Goal: Navigation & Orientation: Understand site structure

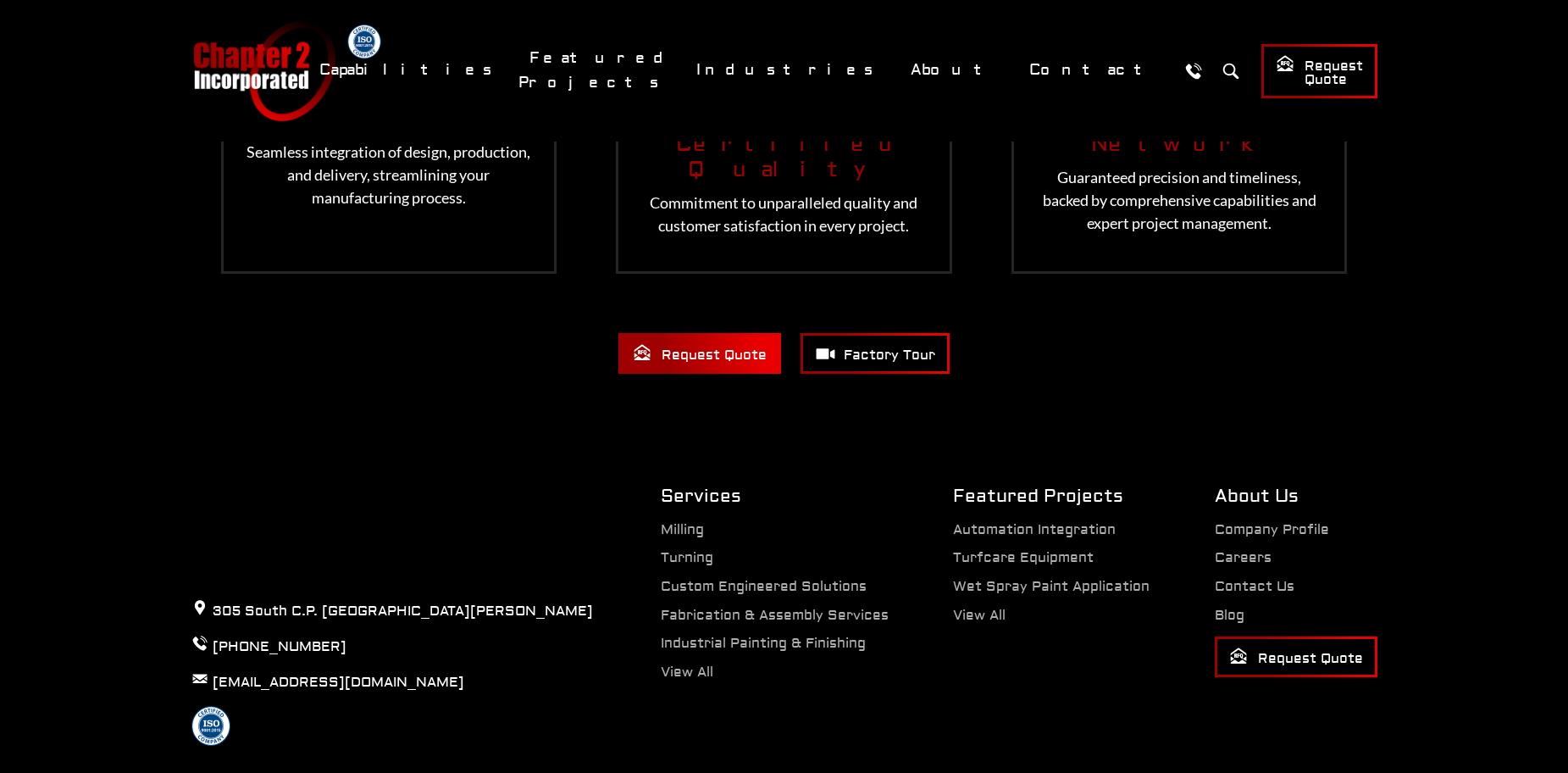
scroll to position [3549, 0]
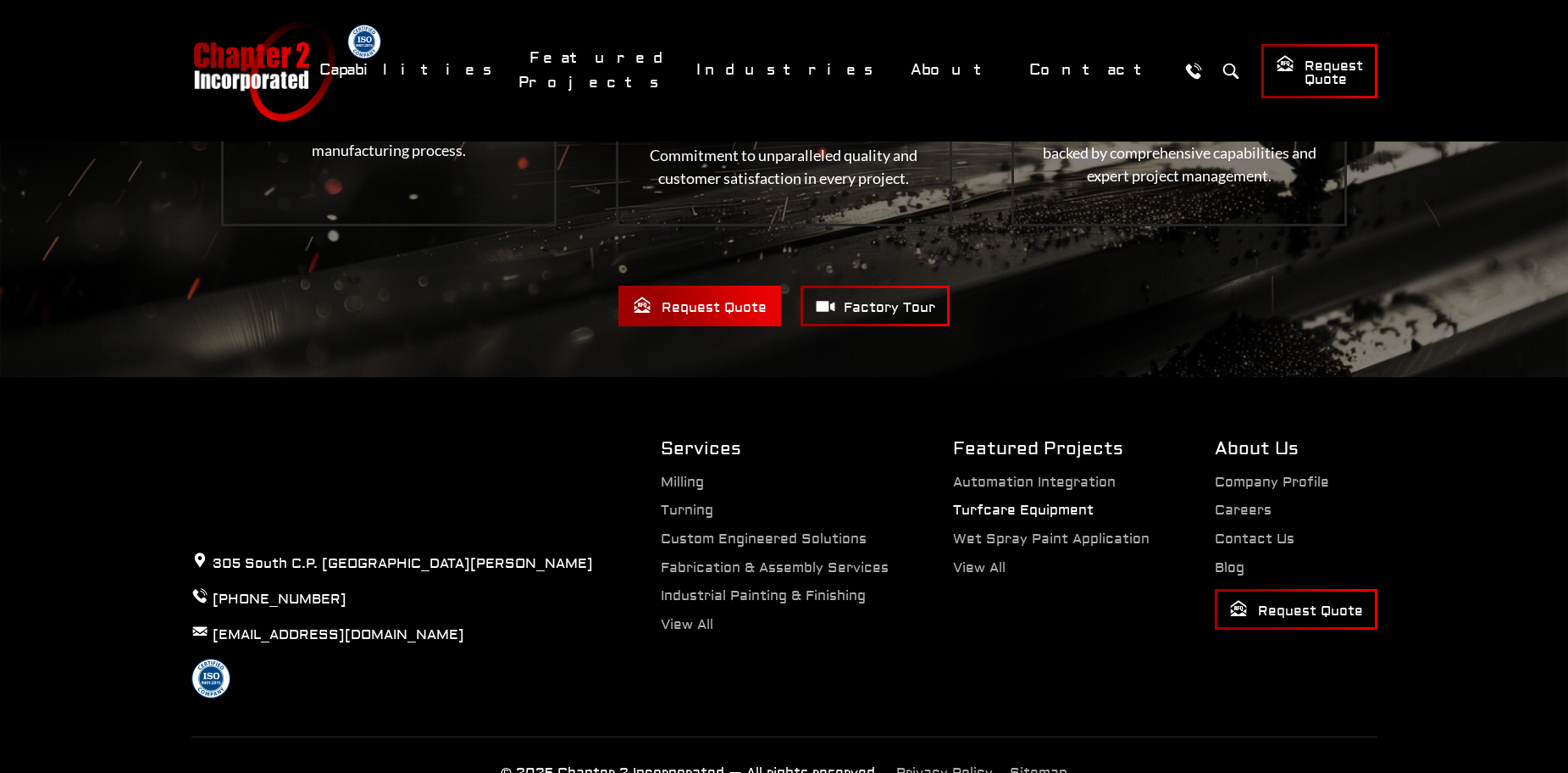
click at [1069, 501] on link "Turfcare Equipment" at bounding box center [1023, 509] width 141 height 17
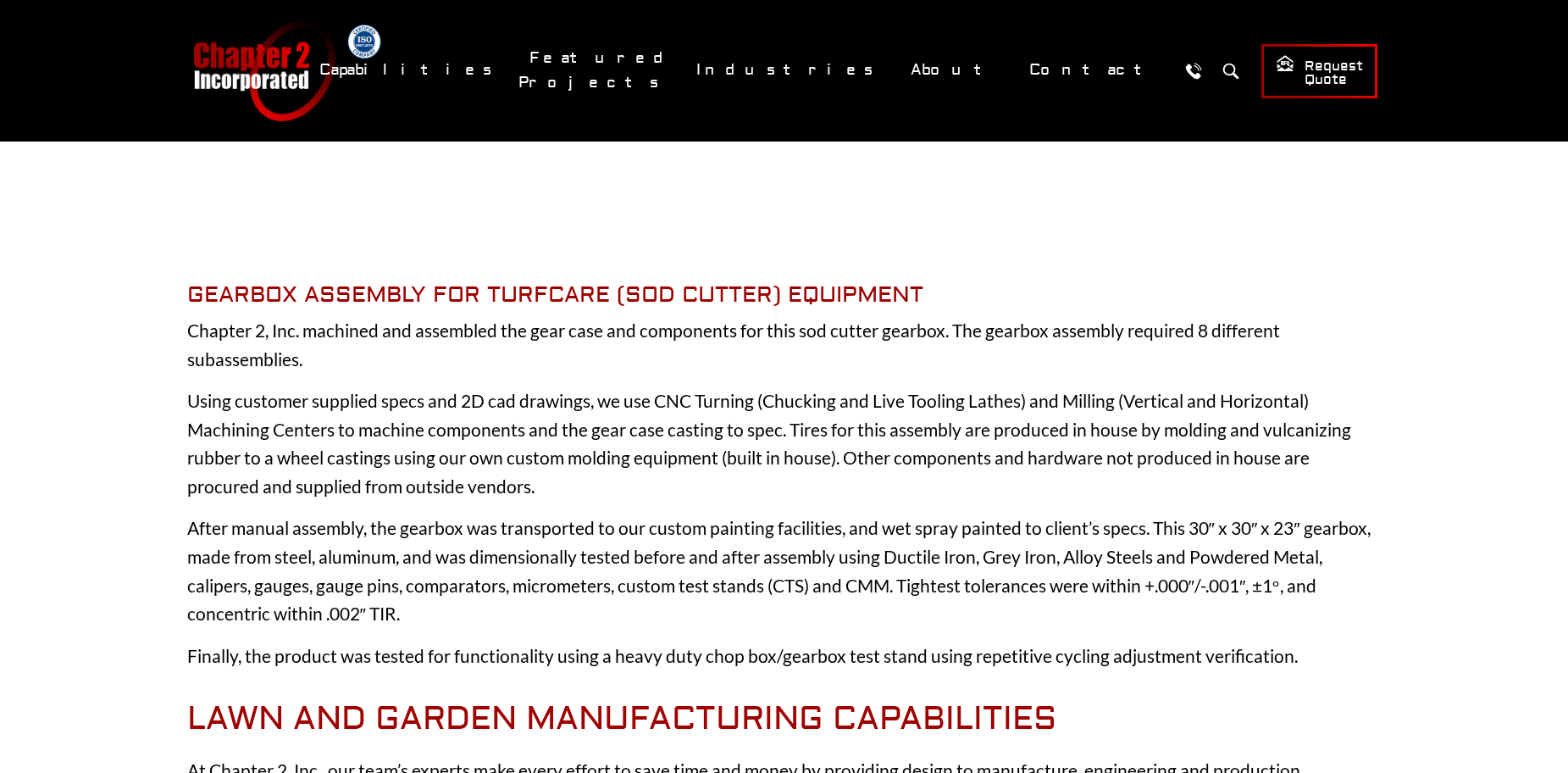
scroll to position [1017, 0]
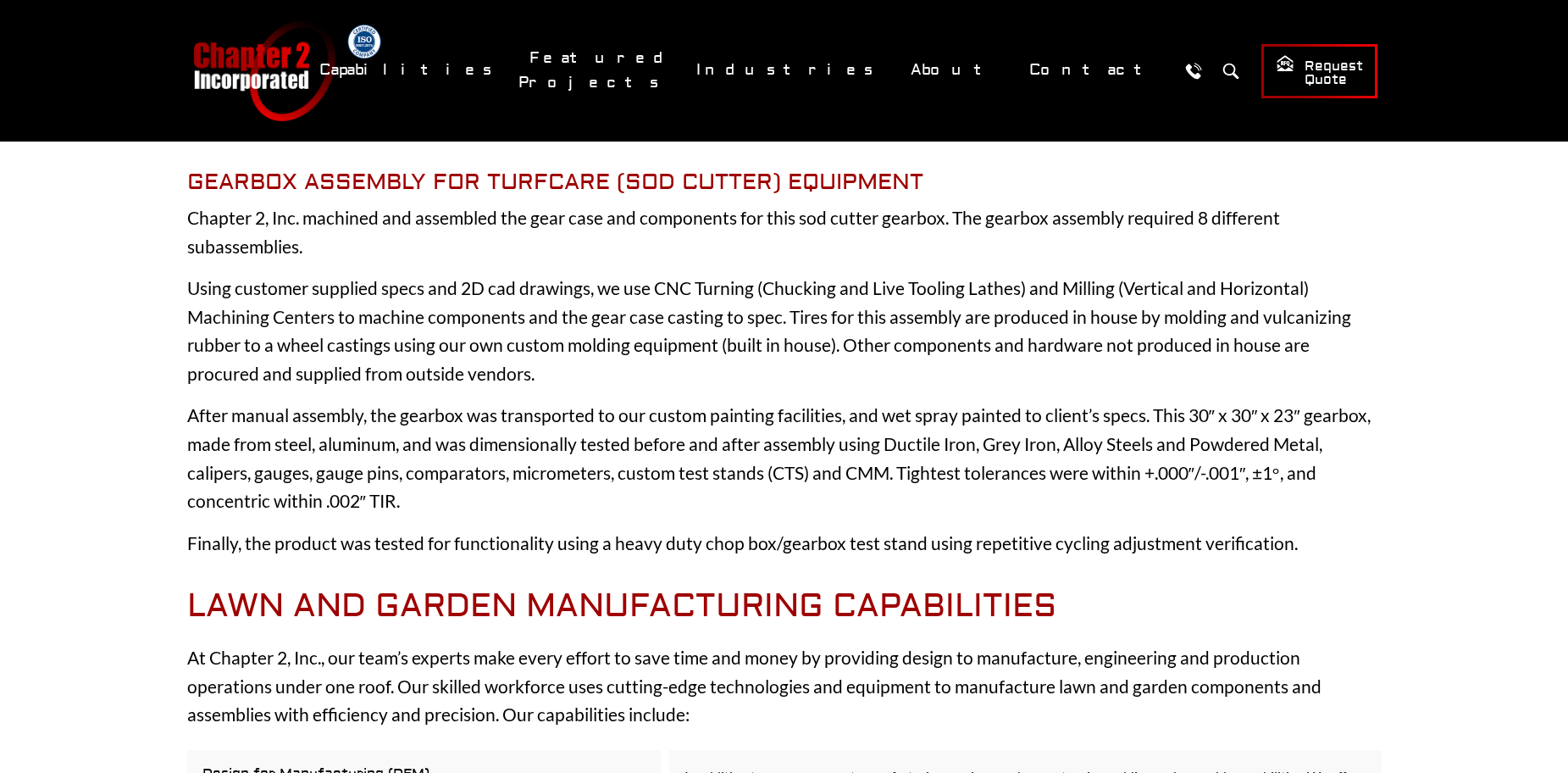
click at [494, 587] on h2 "Lawn and Garden Manufacturing Capabilities" at bounding box center [784, 607] width 1195 height 39
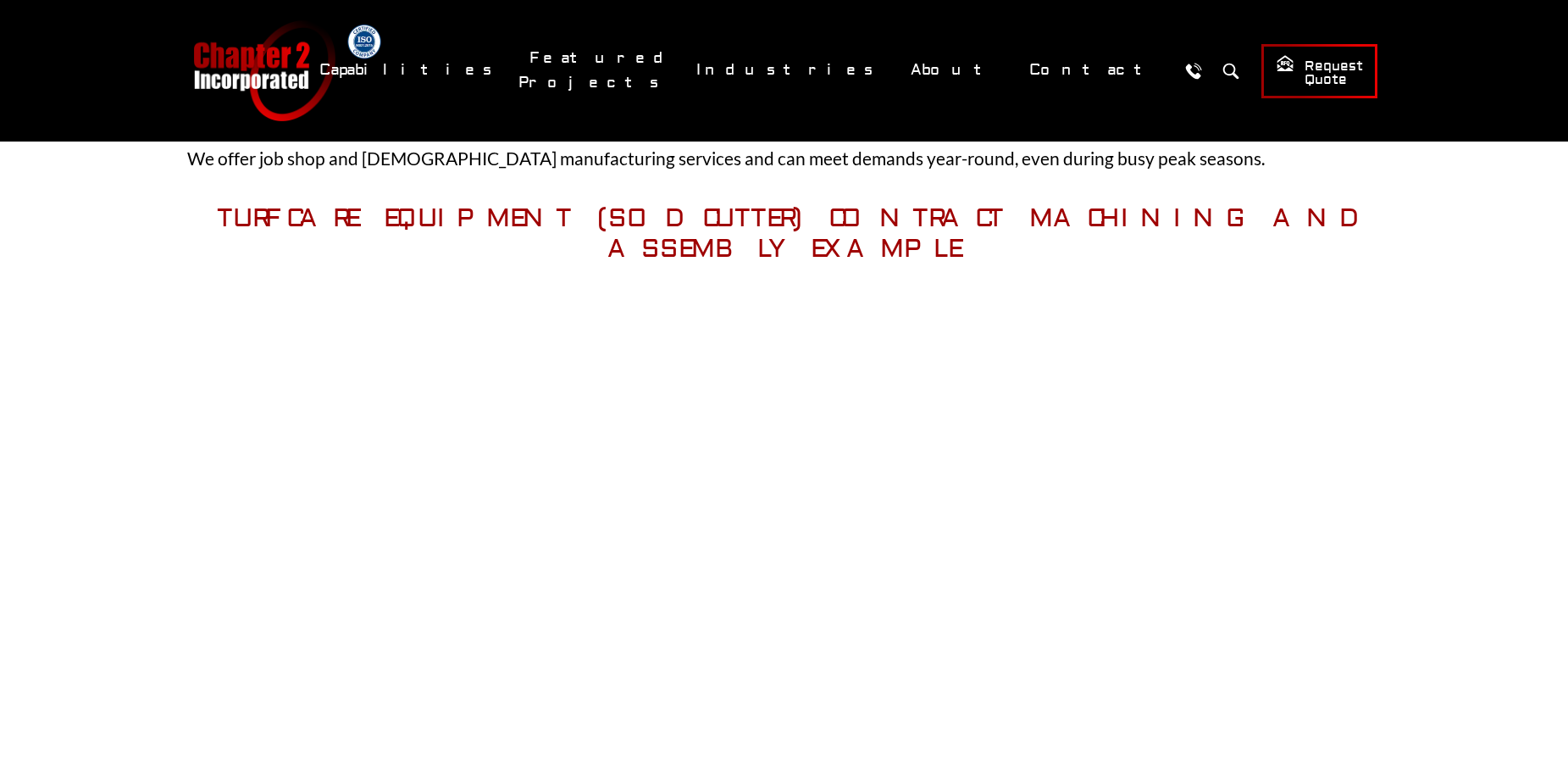
scroll to position [0, 0]
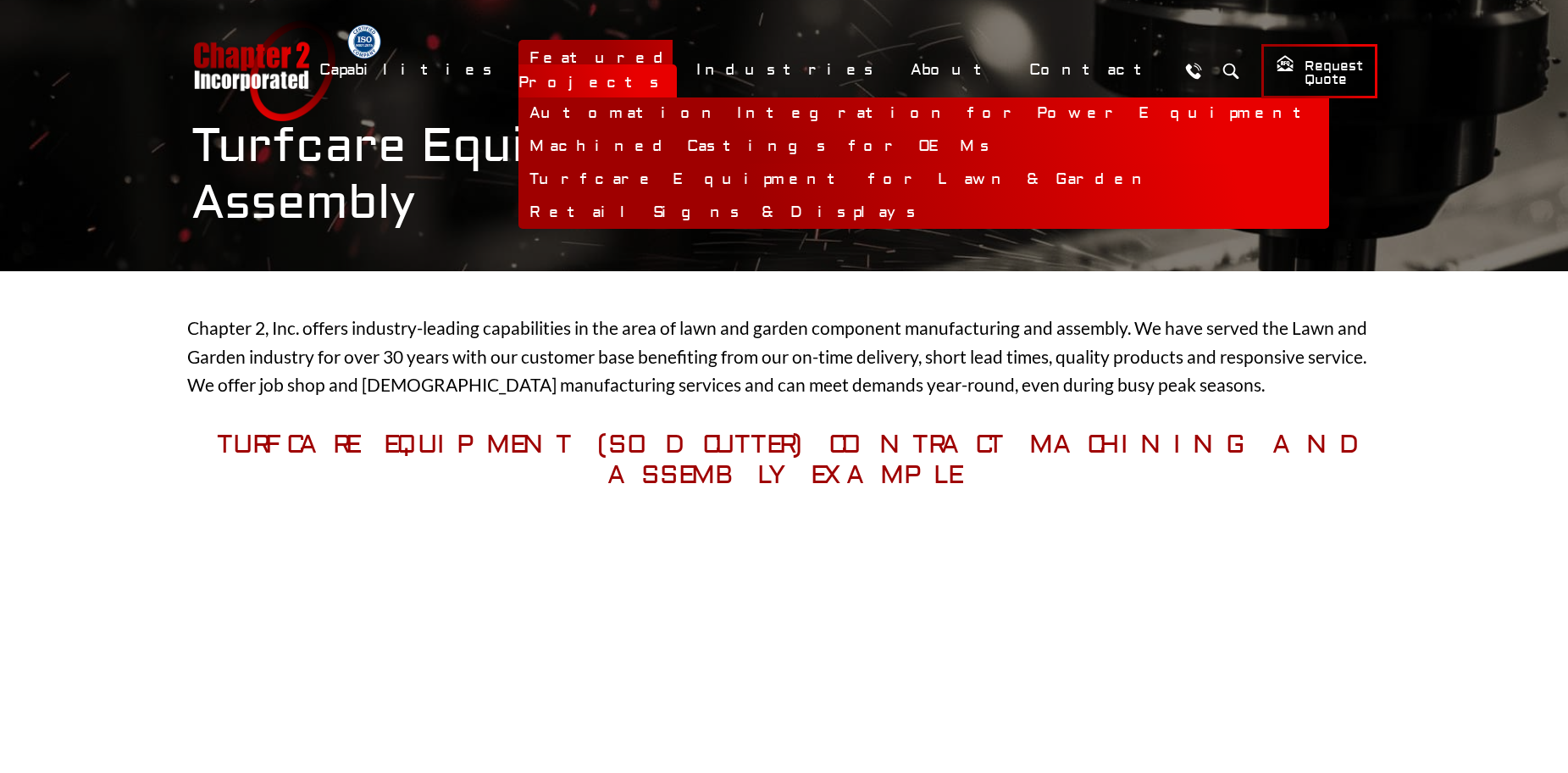
click at [789, 138] on link "Machined Castings for OEMs" at bounding box center [923, 147] width 811 height 33
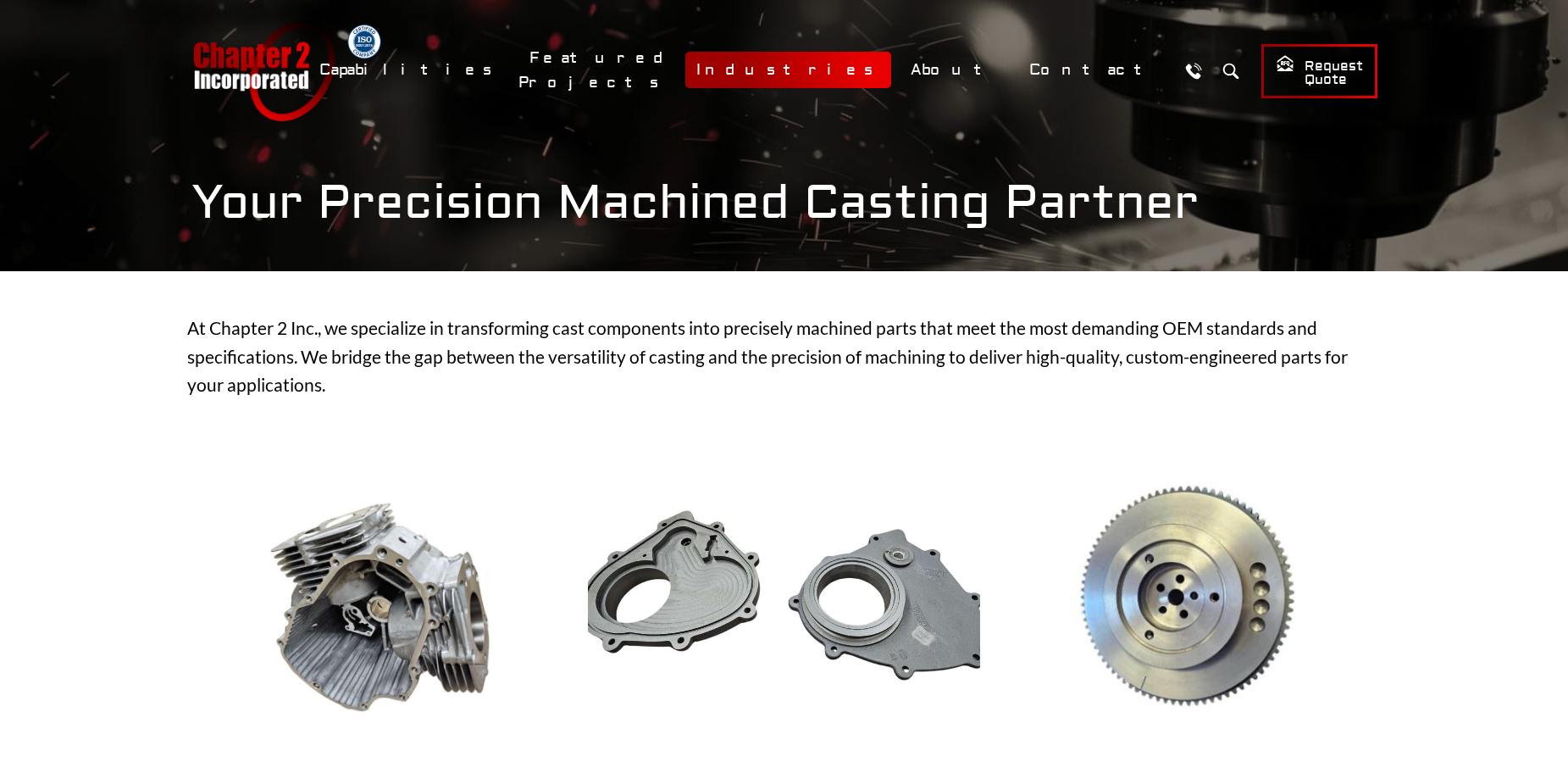
click at [858, 70] on link "Industries" at bounding box center [788, 69] width 206 height 36
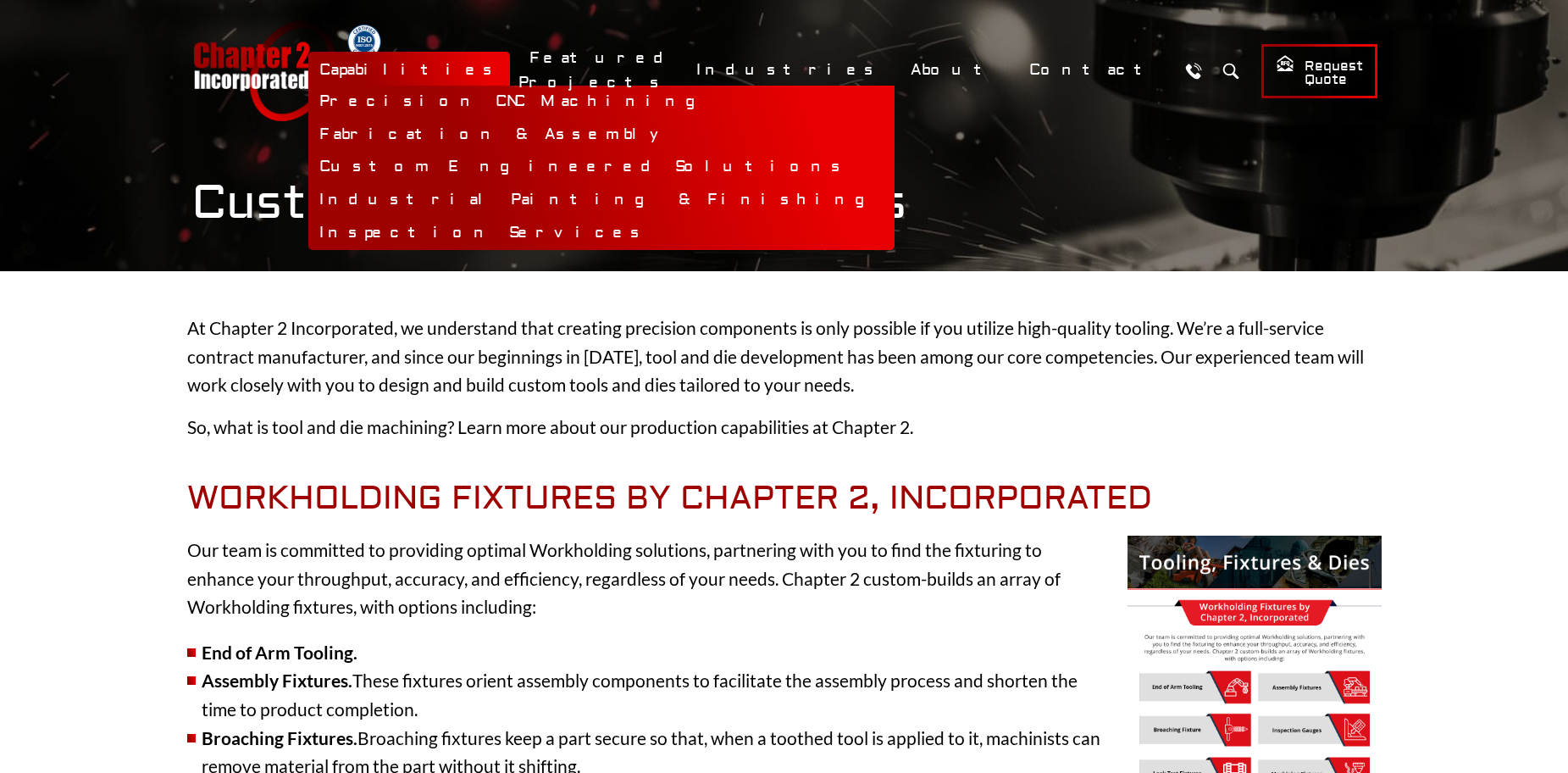
click at [510, 74] on link "Capabilities" at bounding box center [409, 69] width 202 height 36
click at [610, 233] on link "Inspection Services" at bounding box center [601, 233] width 586 height 33
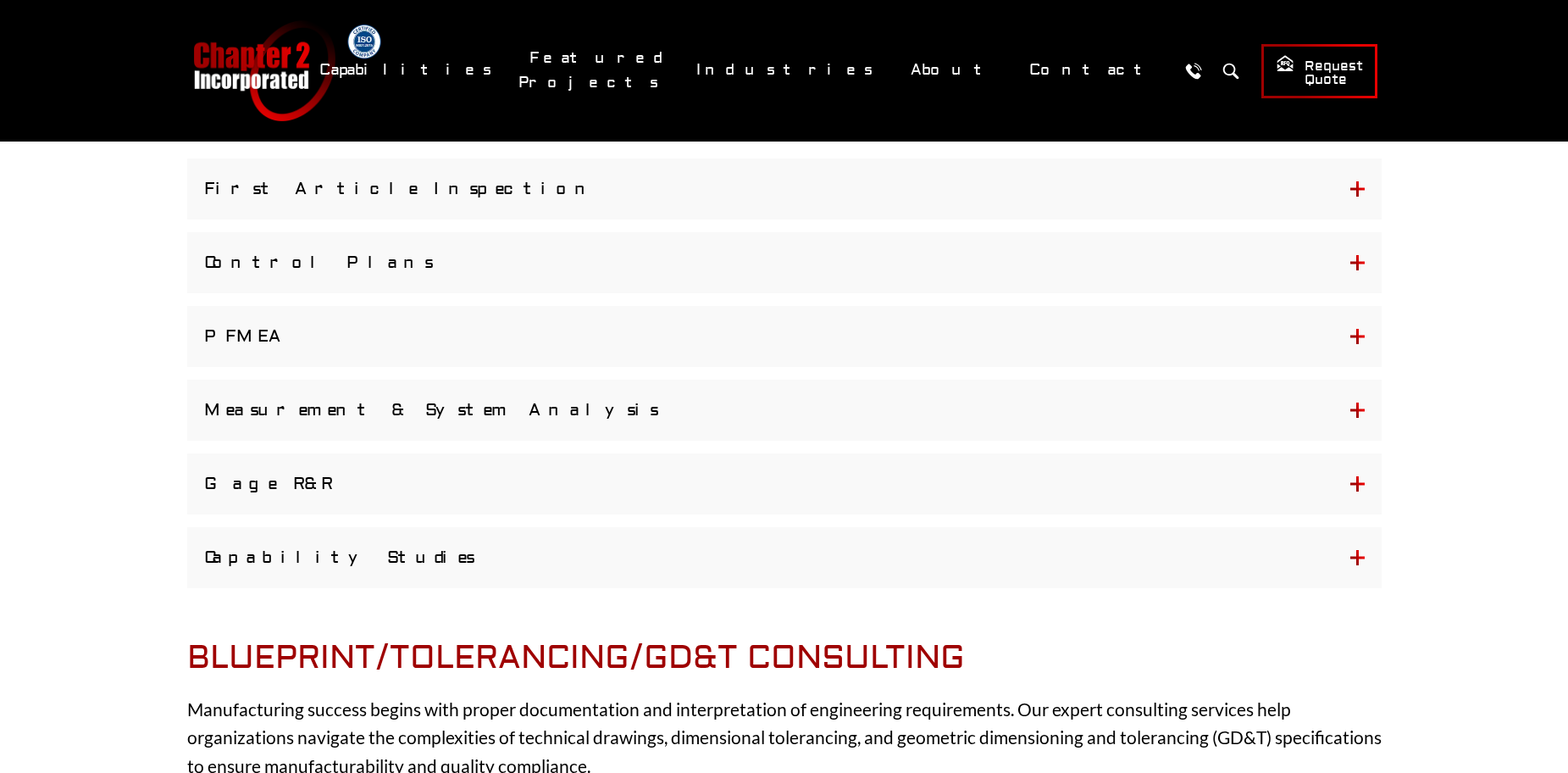
scroll to position [1695, 0]
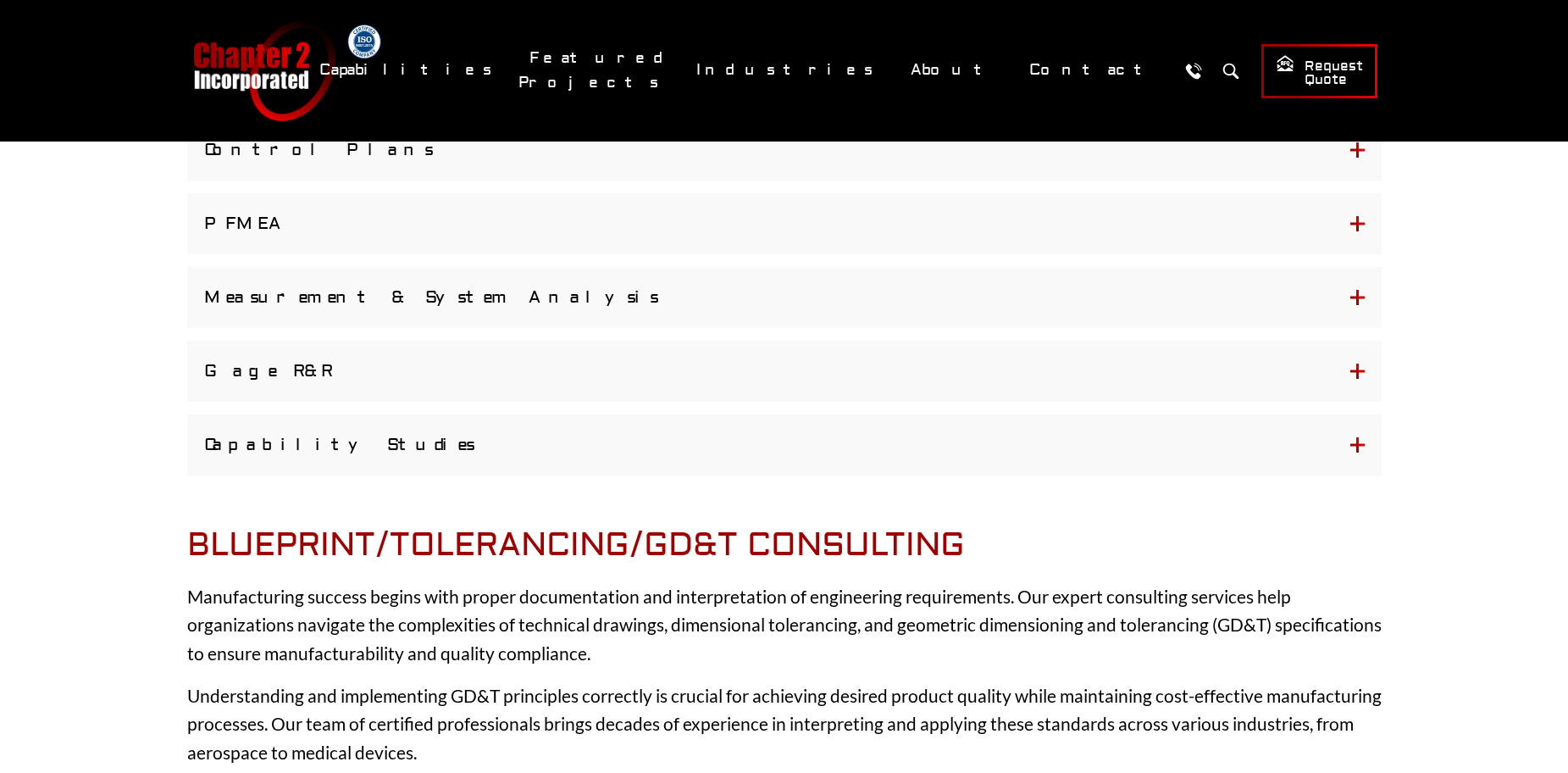
click at [294, 365] on button "Gage R&R" at bounding box center [784, 371] width 1195 height 61
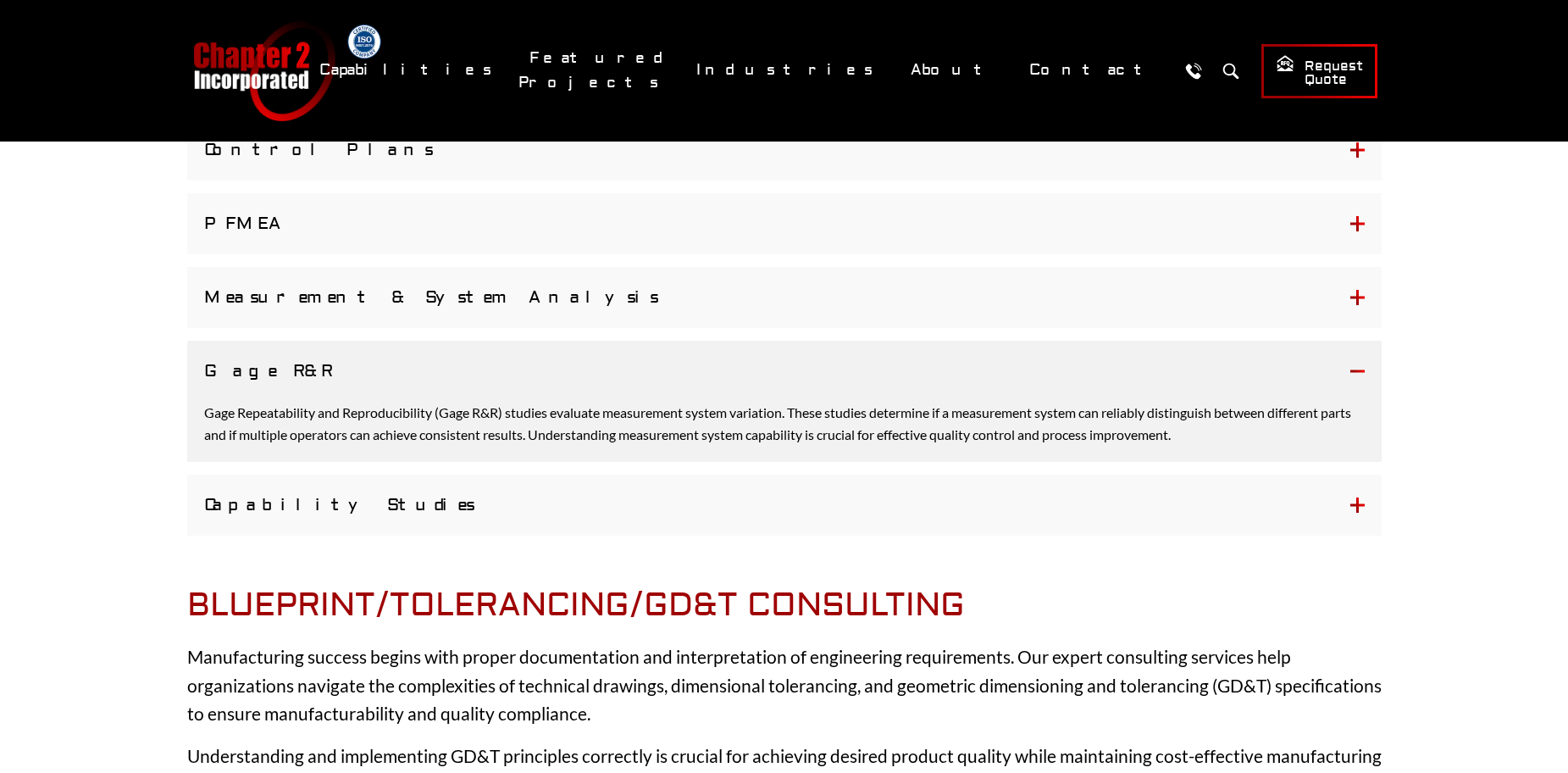
click at [294, 365] on button "Gage R&R" at bounding box center [784, 371] width 1195 height 61
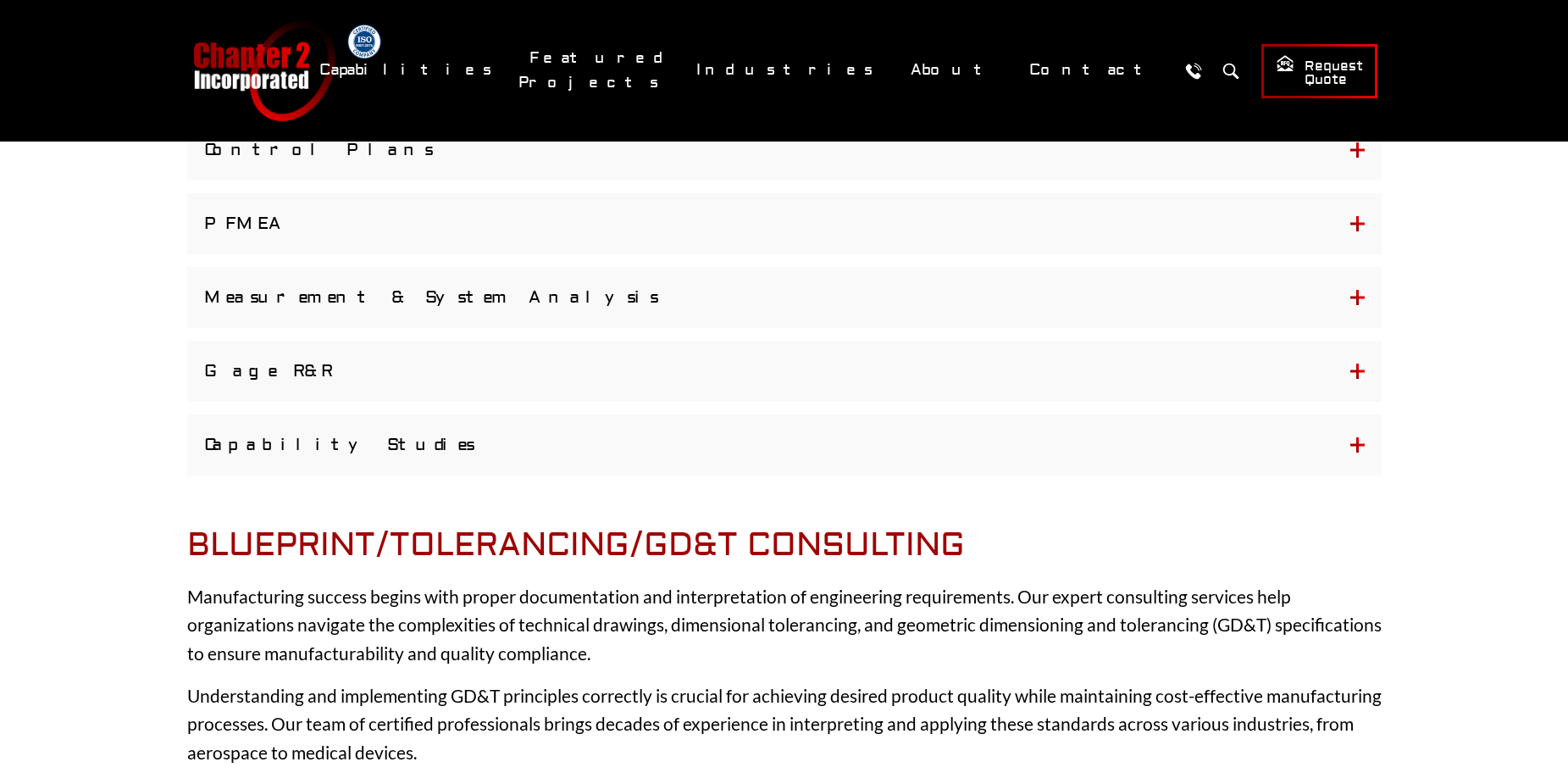
click at [358, 303] on button "Measurement & System Analysis" at bounding box center [784, 297] width 1195 height 61
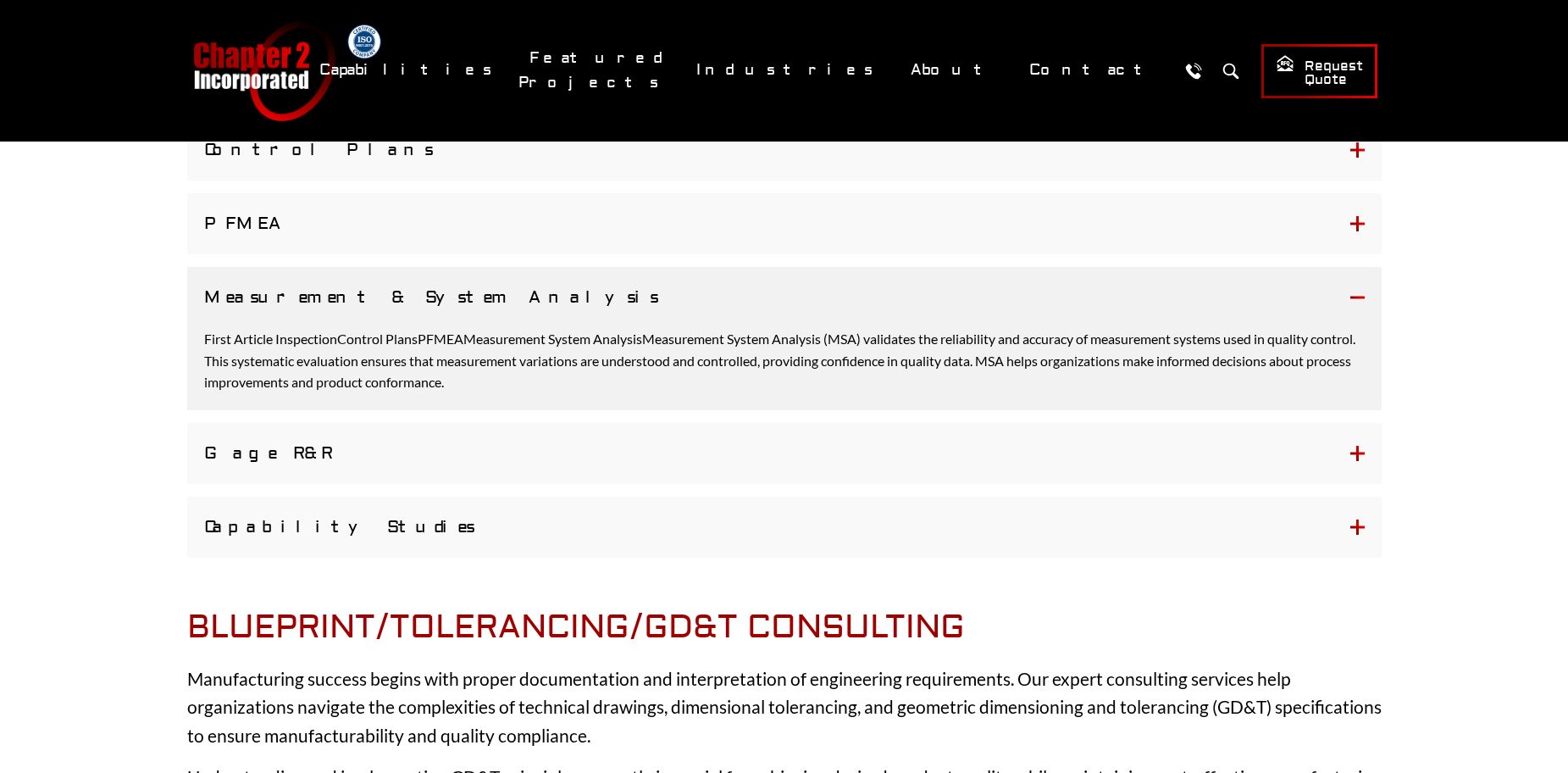
click at [358, 303] on button "Measurement & System Analysis" at bounding box center [784, 297] width 1195 height 61
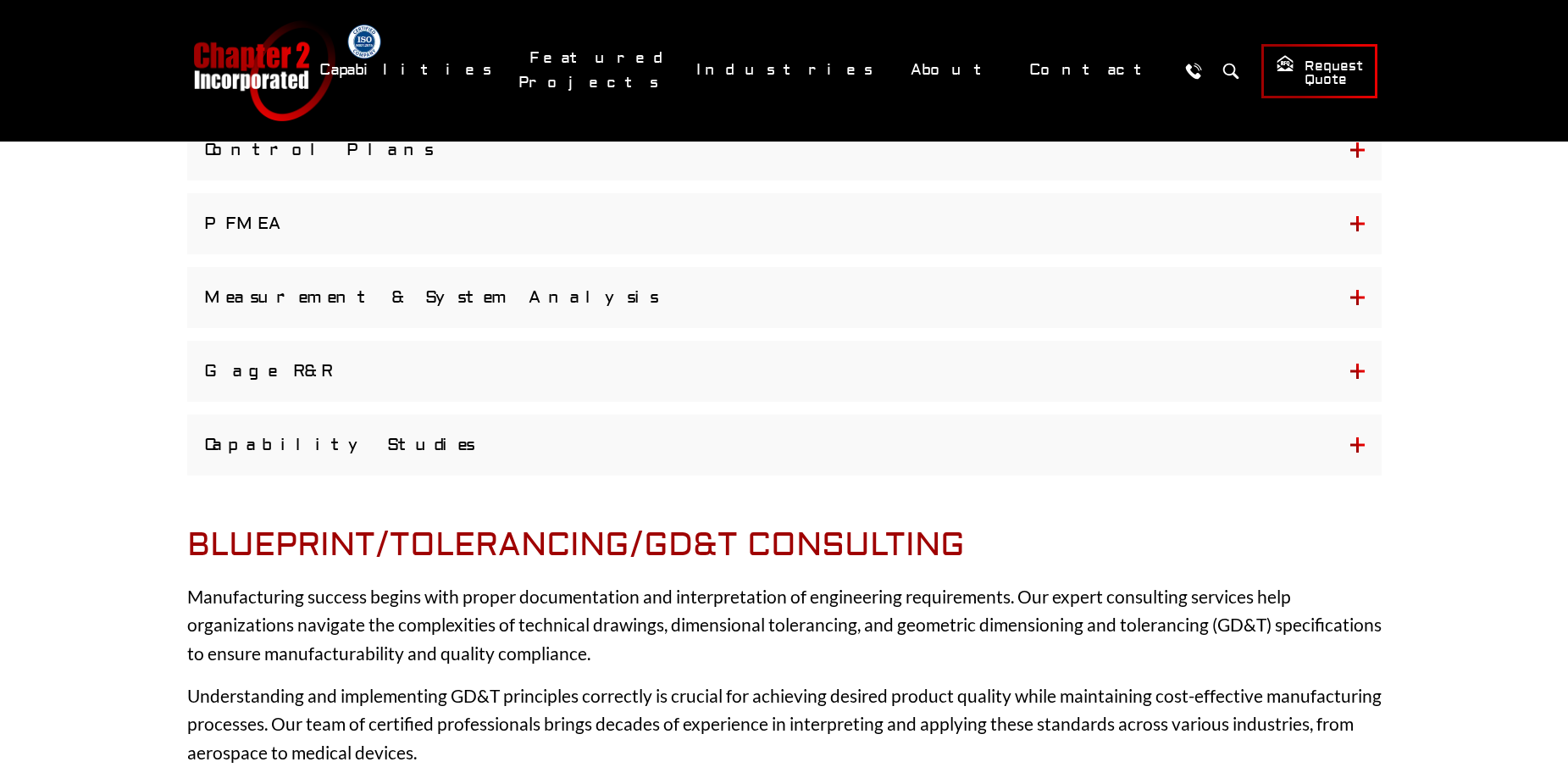
scroll to position [1807, 0]
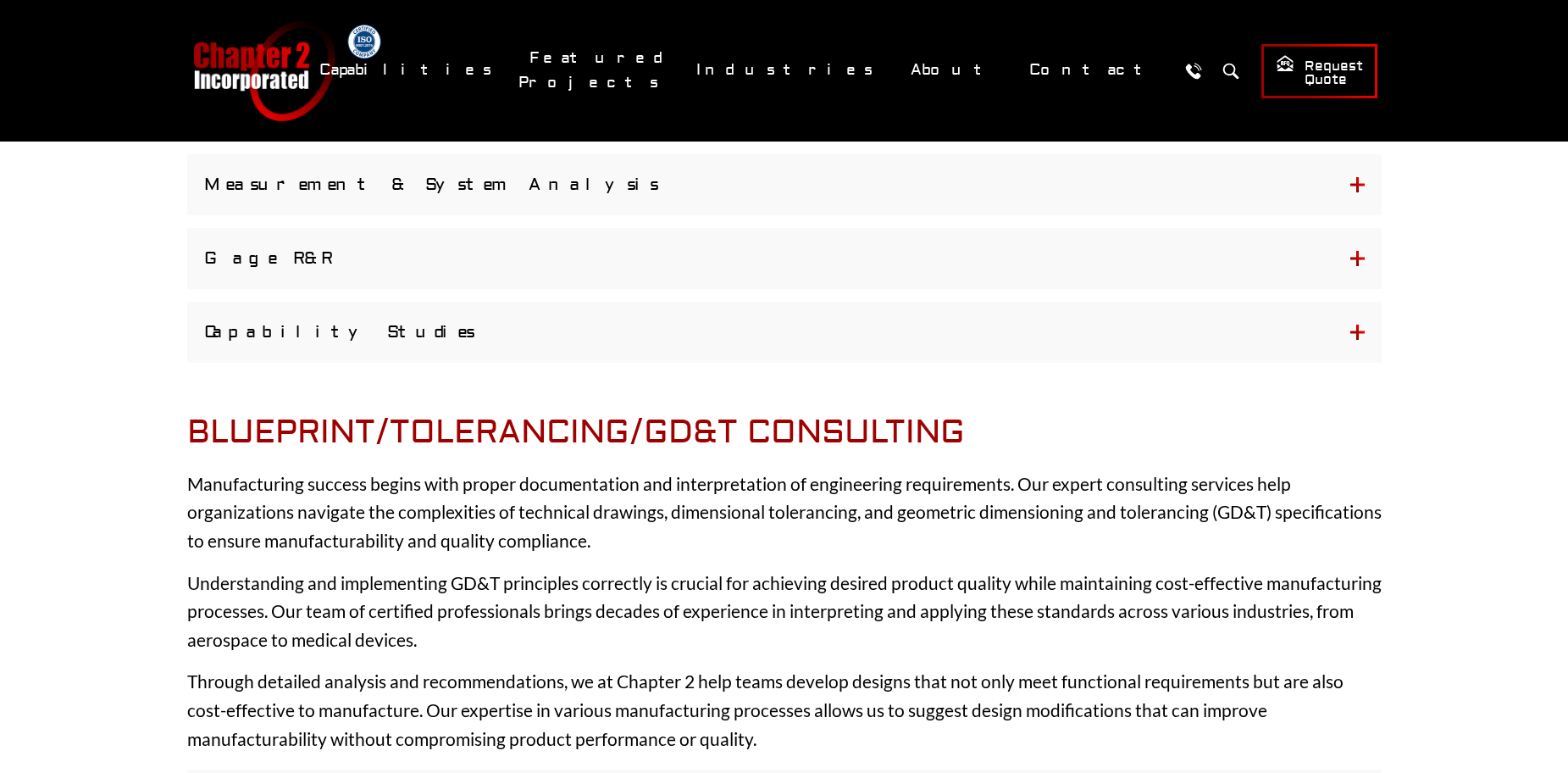
click at [373, 332] on button "Capability Studies" at bounding box center [784, 332] width 1195 height 61
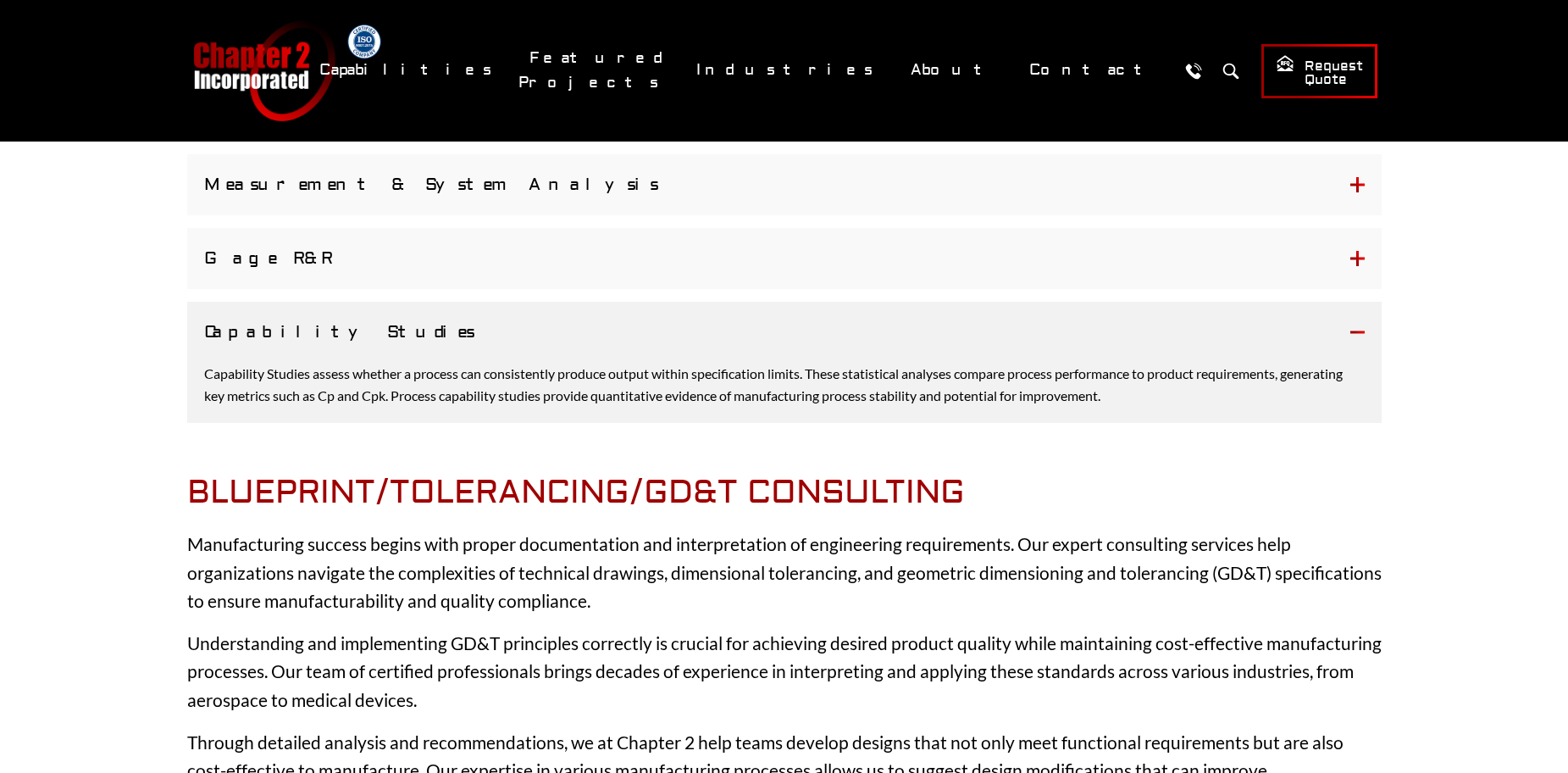
click at [373, 332] on button "Capability Studies" at bounding box center [784, 332] width 1195 height 61
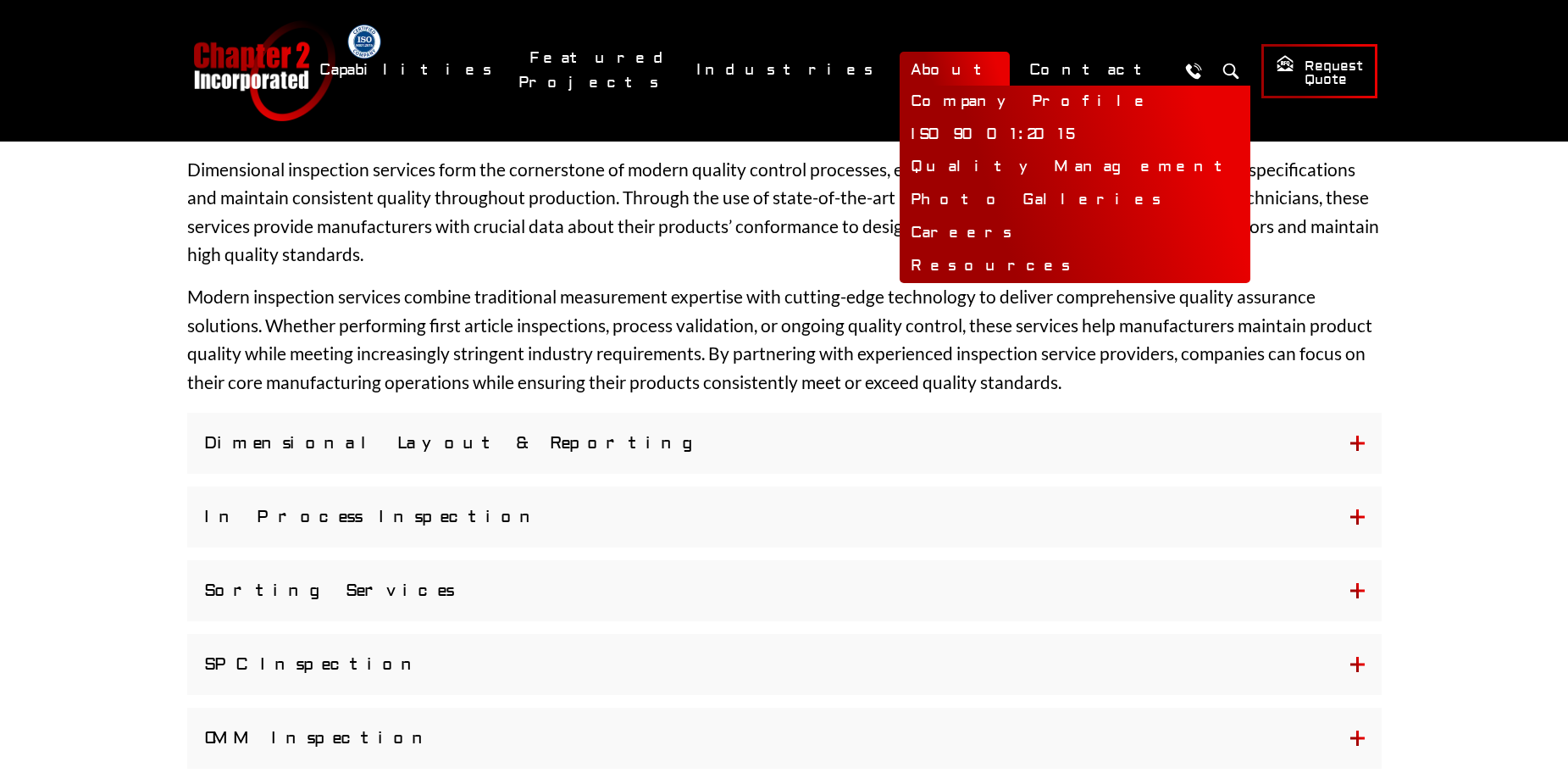
scroll to position [0, 0]
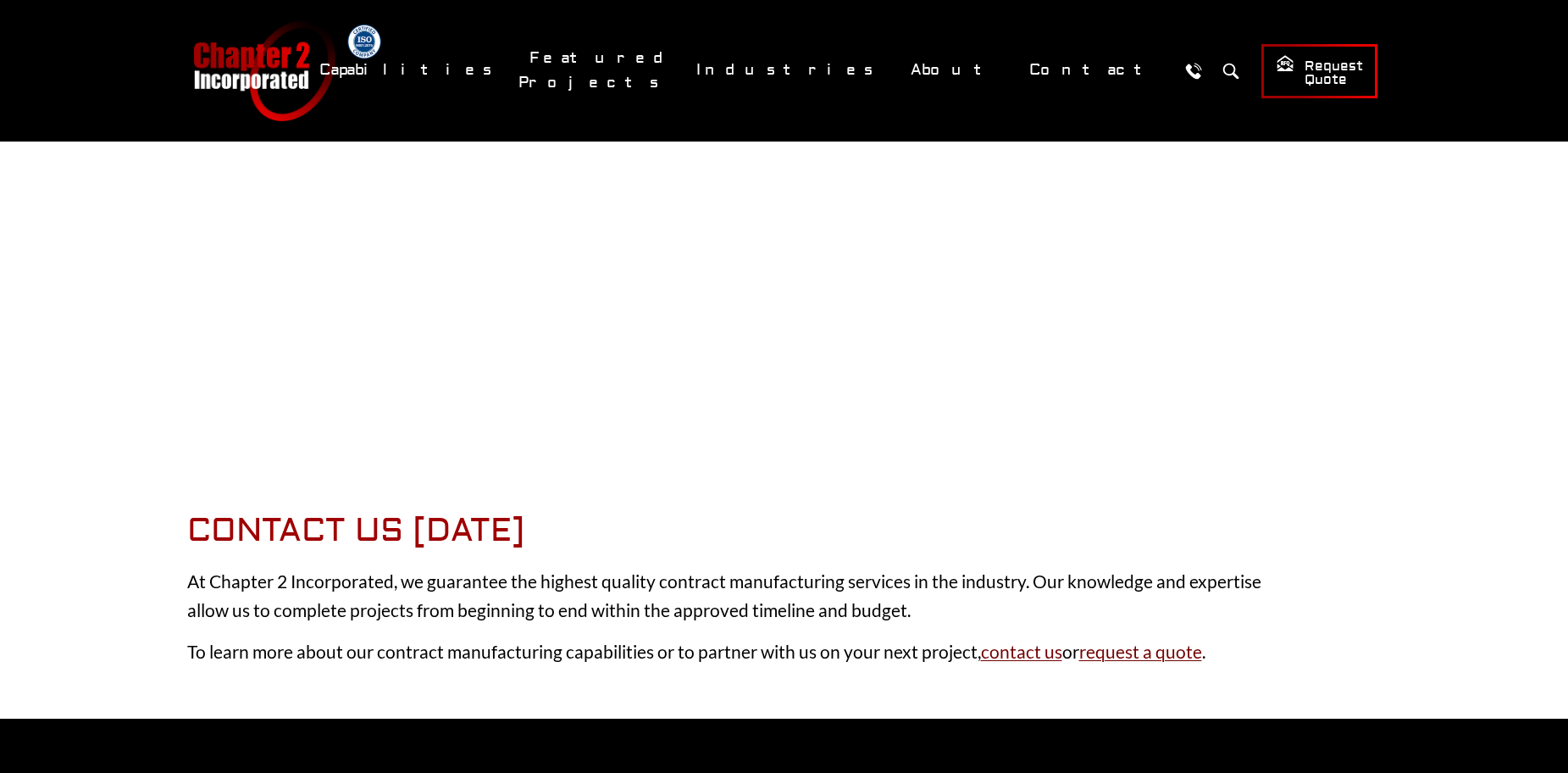
scroll to position [2372, 0]
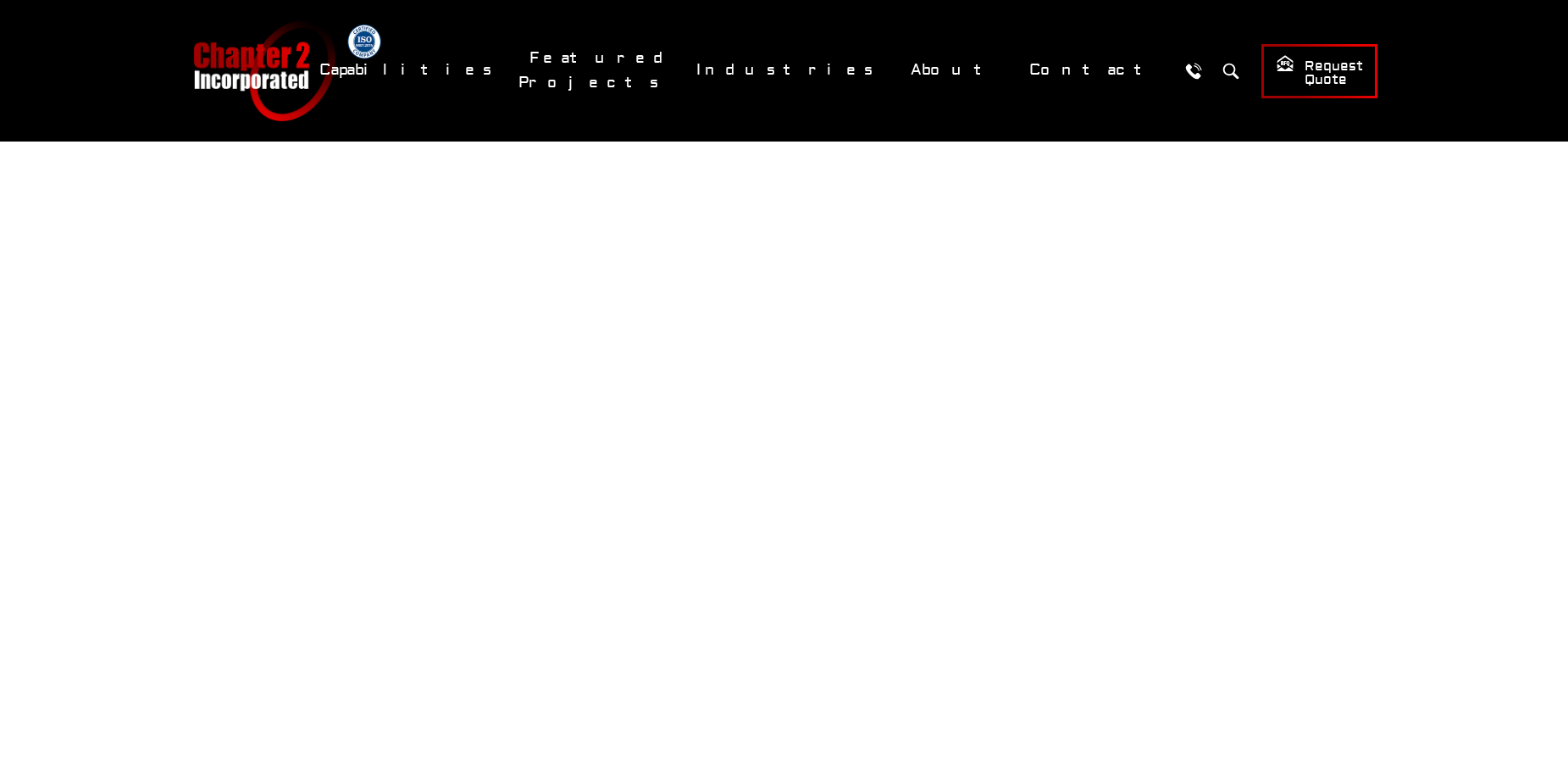
click at [268, 57] on link "Chapter 2 Incorporated" at bounding box center [263, 71] width 144 height 101
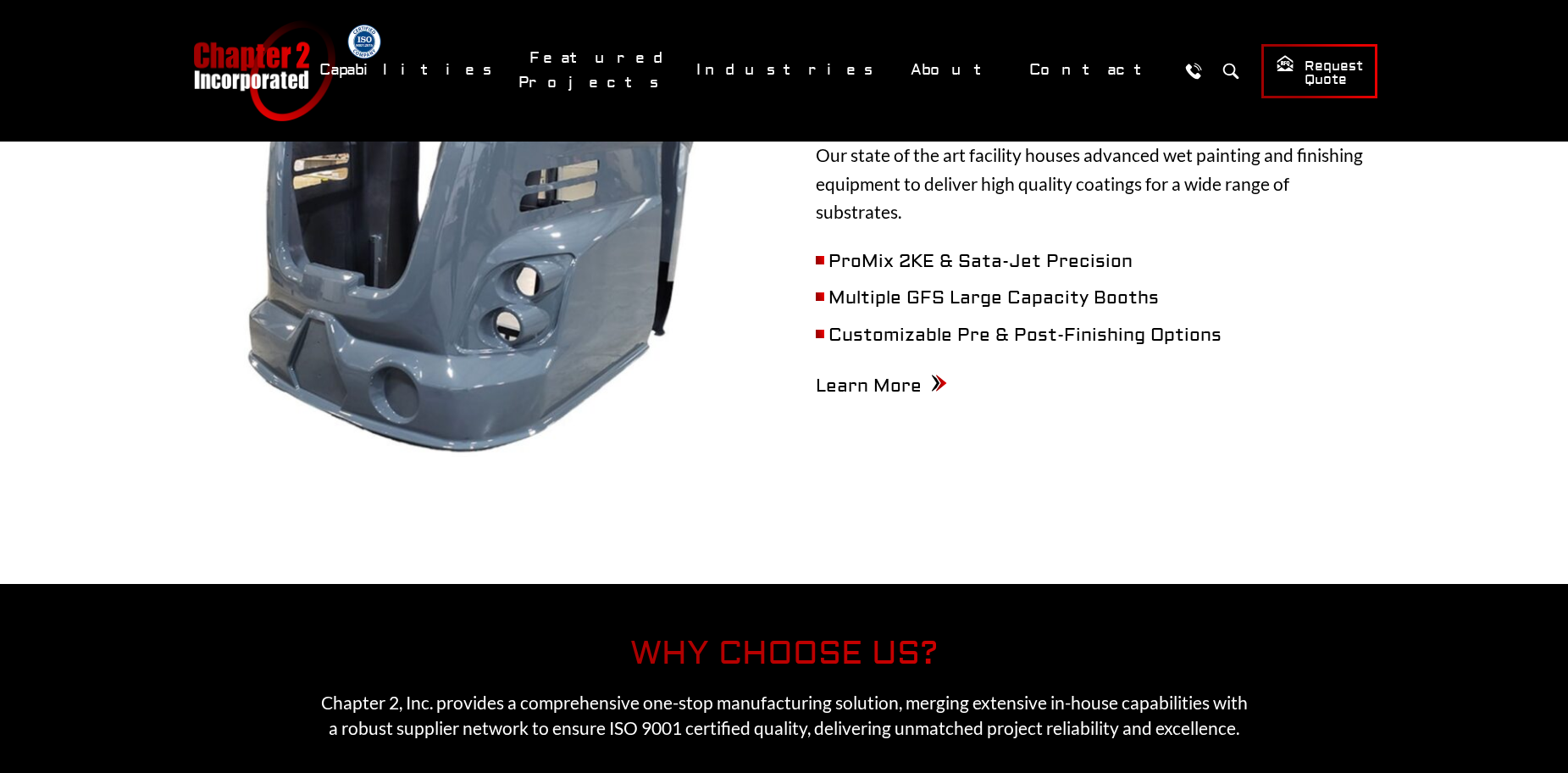
scroll to position [3276, 0]
